Goal: Complete application form

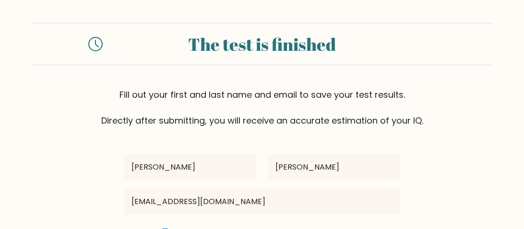
scroll to position [95, 0]
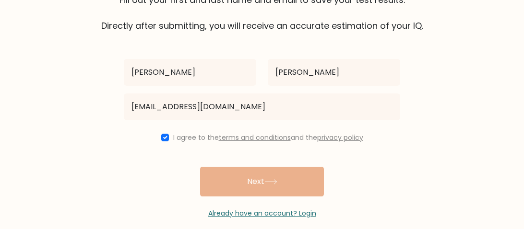
click at [296, 214] on link "Already have an account? Login" at bounding box center [262, 214] width 108 height 10
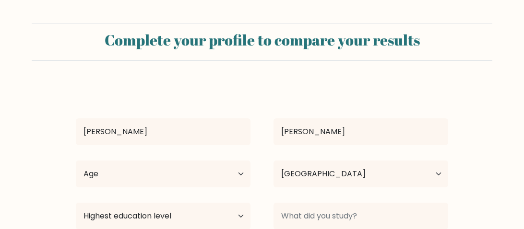
select select "PH"
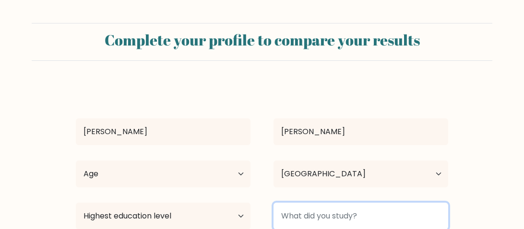
click at [296, 214] on input at bounding box center [360, 216] width 175 height 27
